Goal: Information Seeking & Learning: Learn about a topic

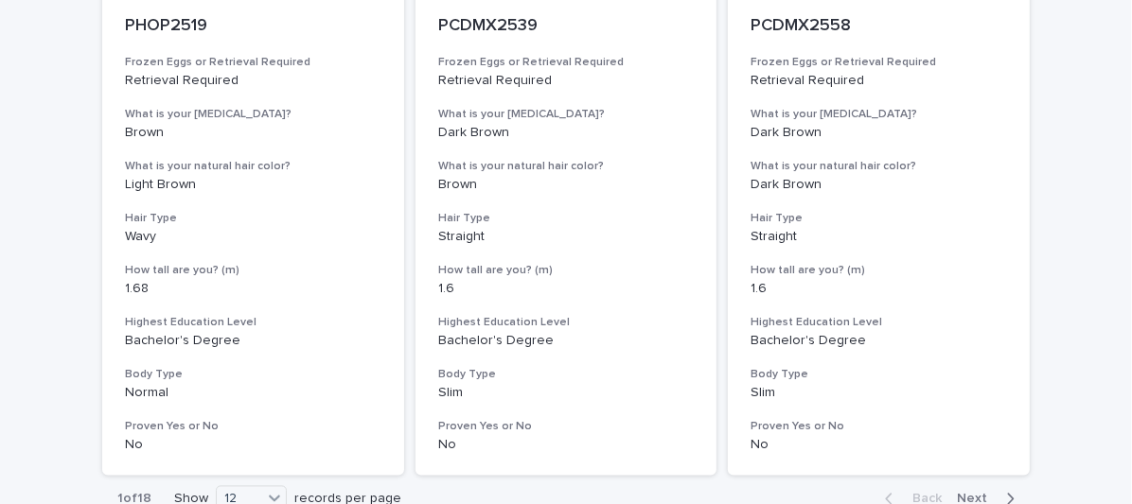
scroll to position [2531, 0]
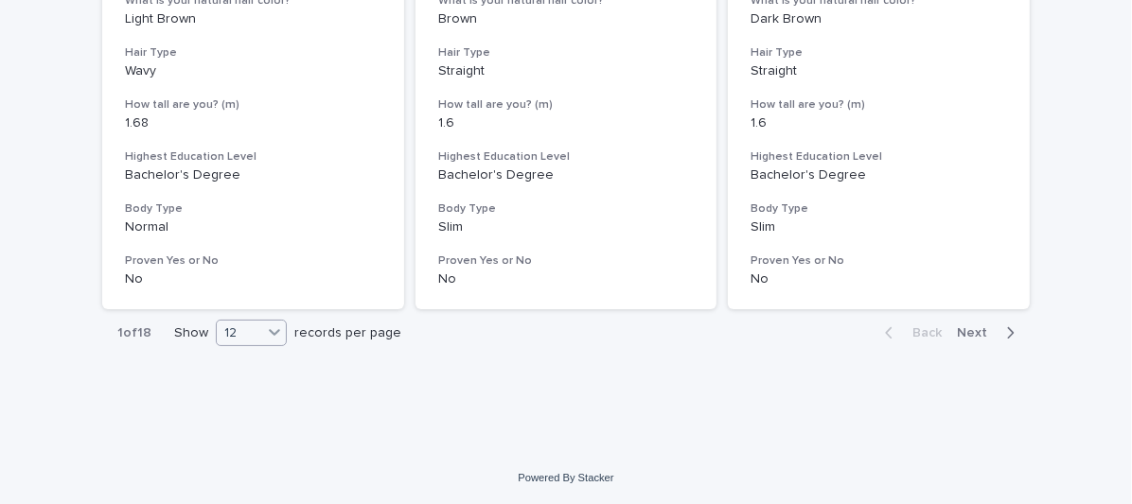
click at [251, 333] on div "12" at bounding box center [239, 334] width 45 height 20
click at [250, 402] on div "36" at bounding box center [244, 403] width 69 height 23
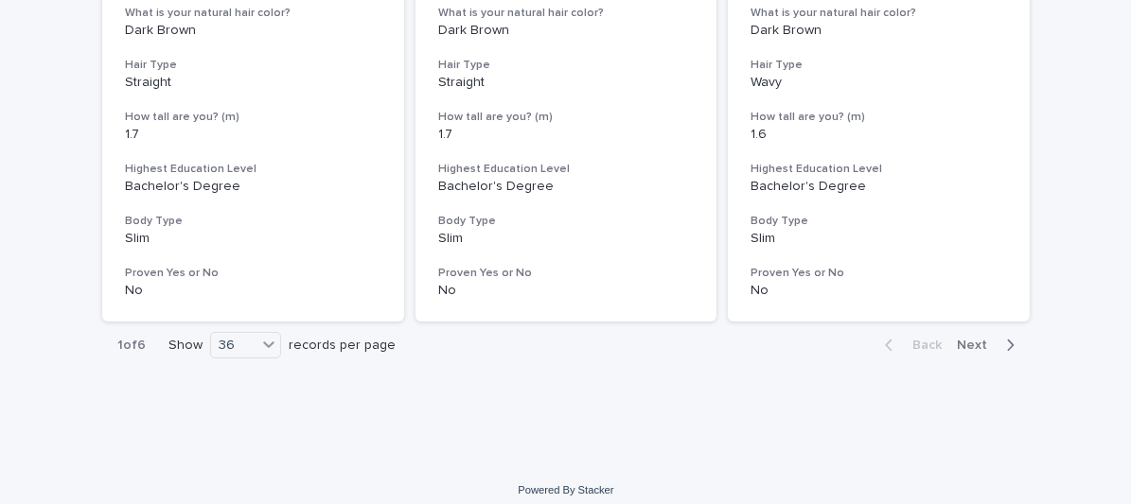
scroll to position [7841, 0]
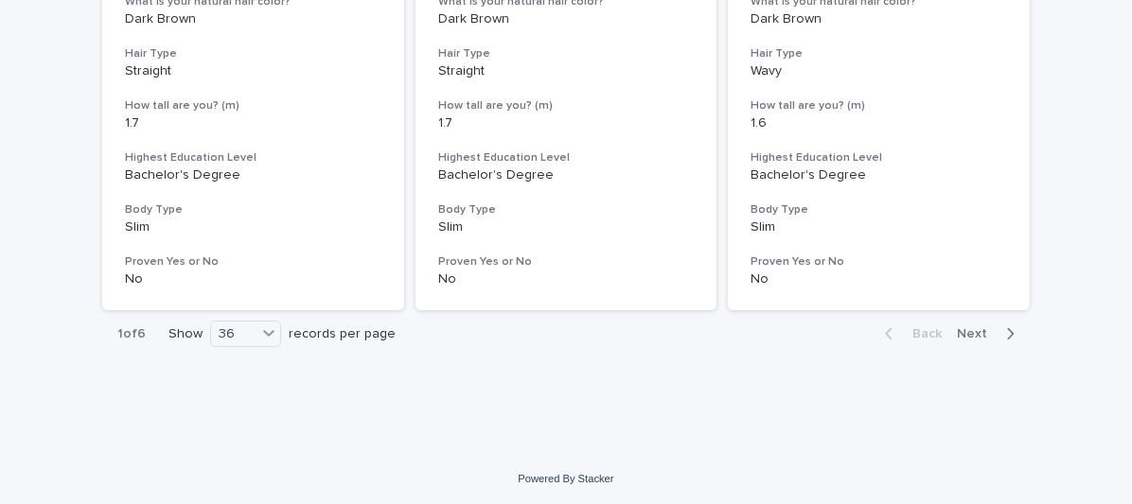
click at [998, 334] on div "button" at bounding box center [1006, 333] width 16 height 17
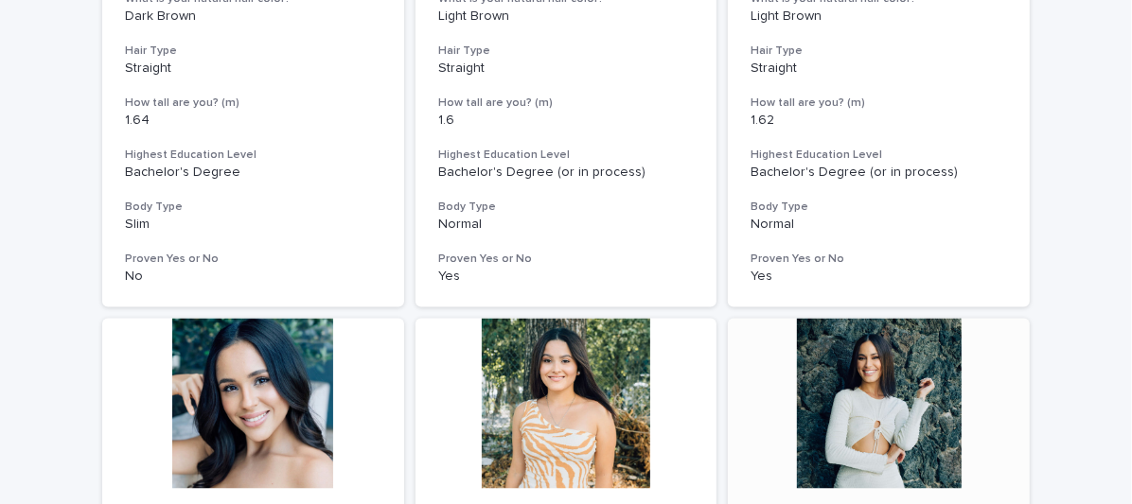
scroll to position [6611, 0]
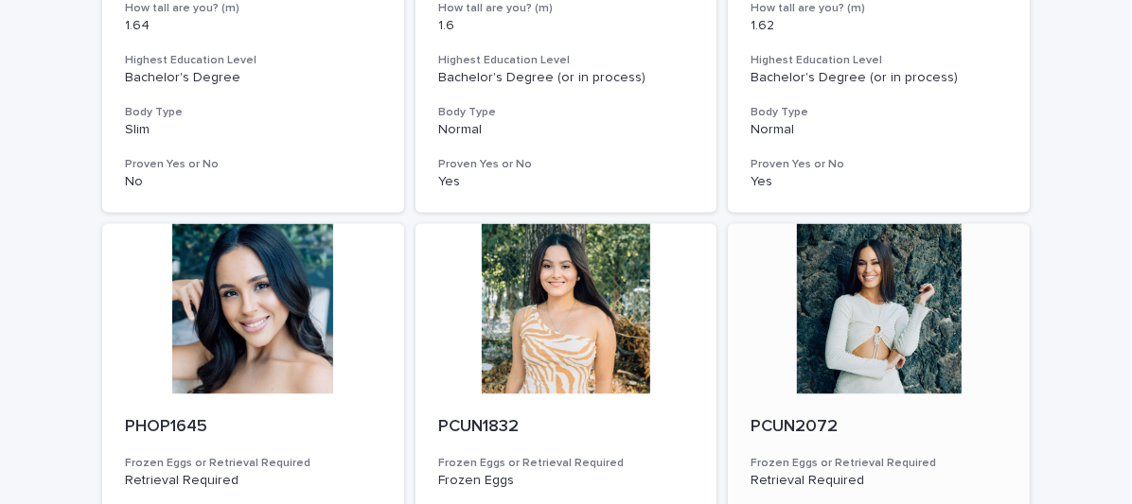
click at [896, 294] on div at bounding box center [879, 309] width 302 height 170
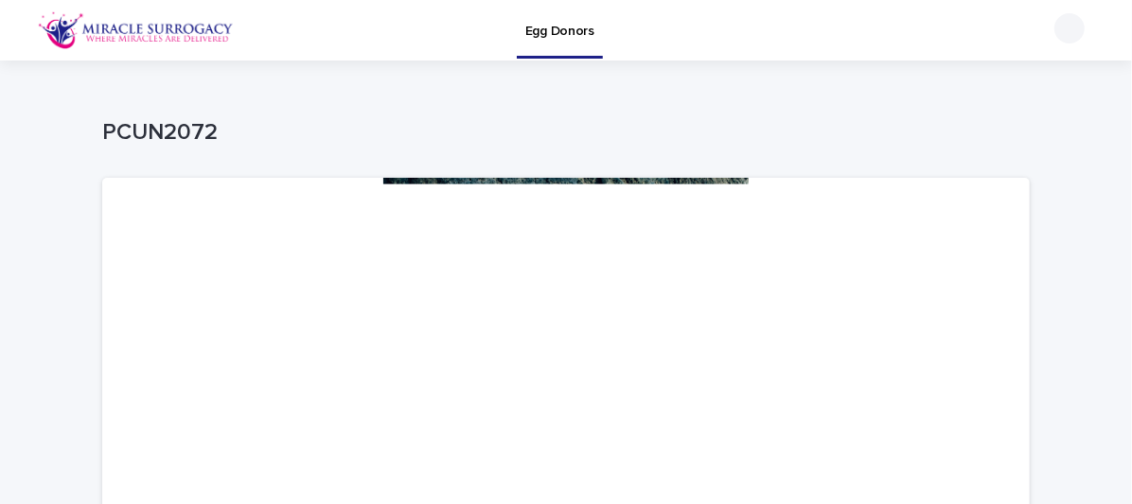
scroll to position [472, 0]
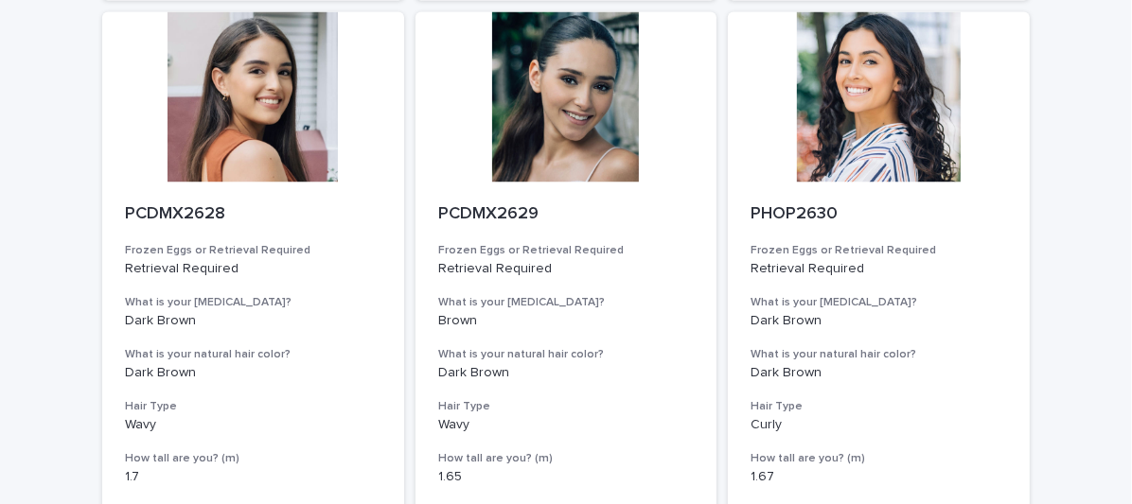
scroll to position [2531, 0]
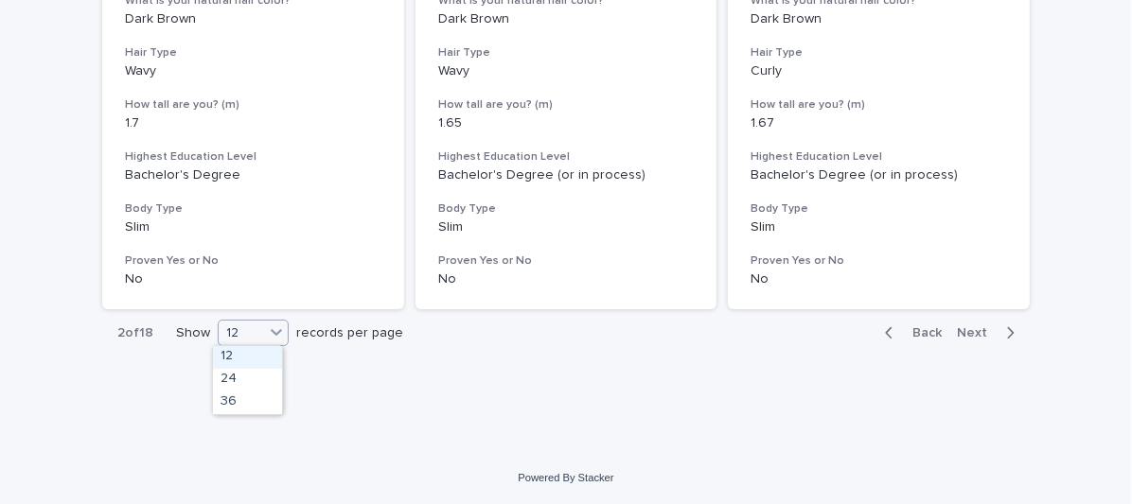
click at [227, 332] on div "12" at bounding box center [241, 334] width 45 height 20
click at [246, 404] on div "36" at bounding box center [247, 403] width 69 height 23
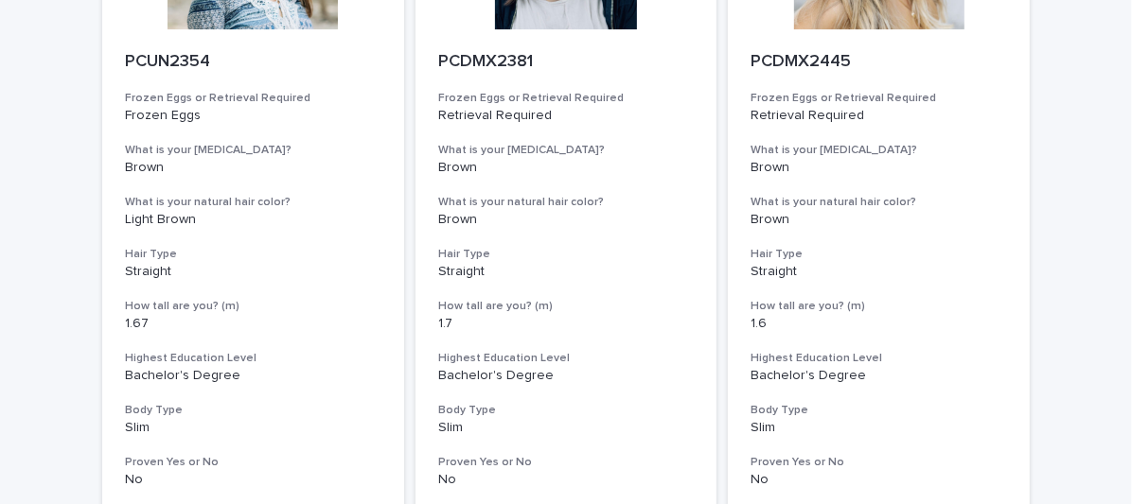
scroll to position [7830, 0]
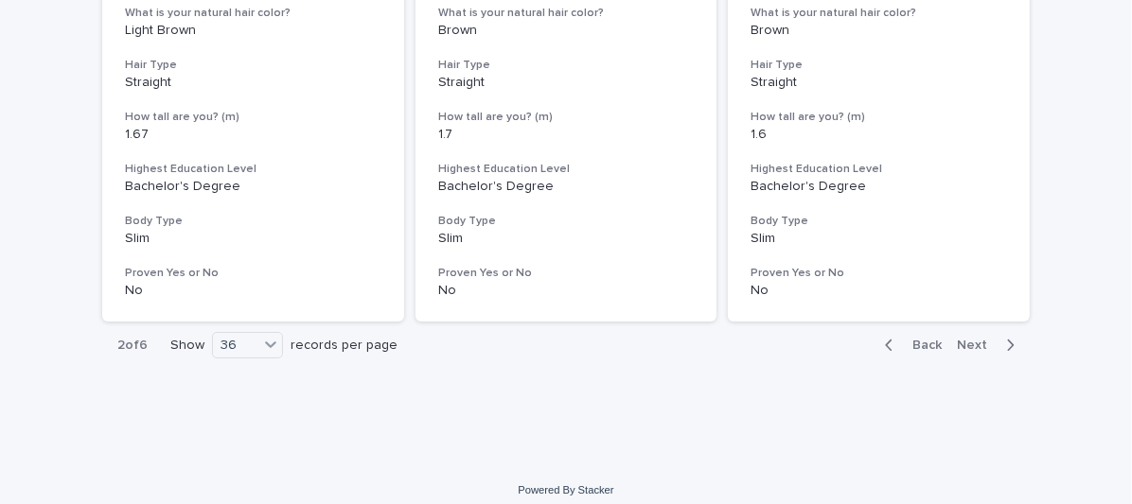
click at [985, 341] on span "Next" at bounding box center [978, 345] width 42 height 13
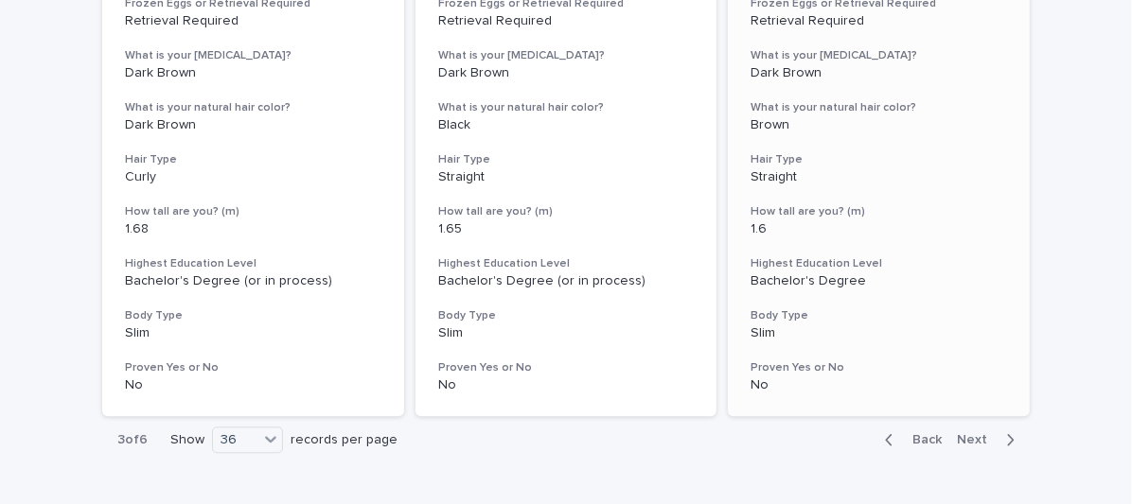
scroll to position [7830, 0]
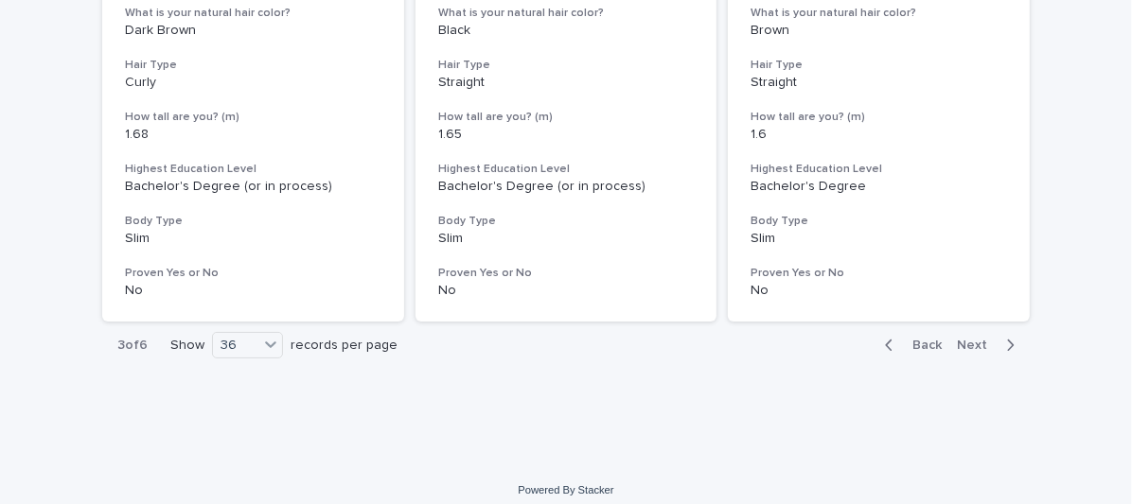
click at [998, 343] on div "button" at bounding box center [1006, 345] width 16 height 17
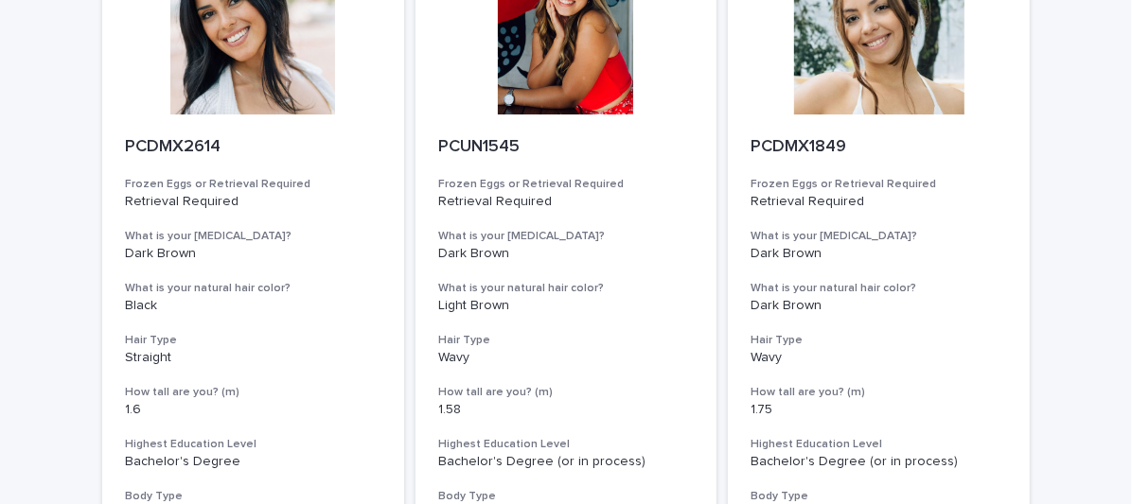
scroll to position [3477, 0]
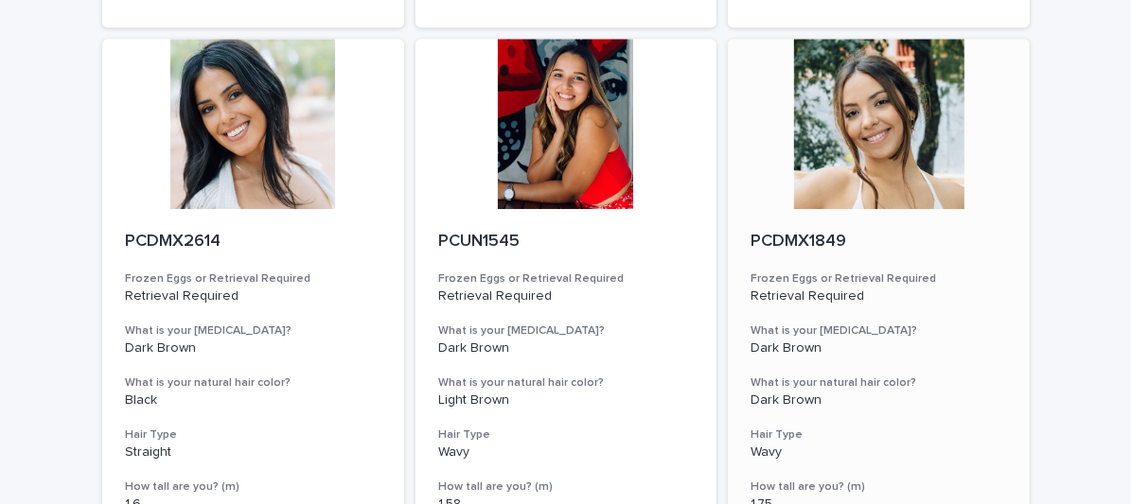
click at [879, 108] on div at bounding box center [879, 124] width 302 height 170
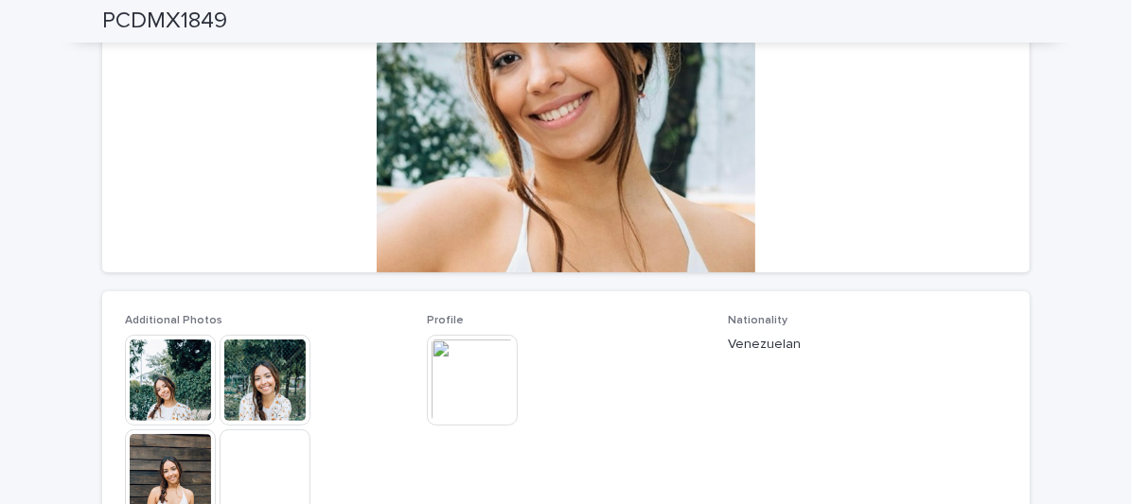
scroll to position [568, 0]
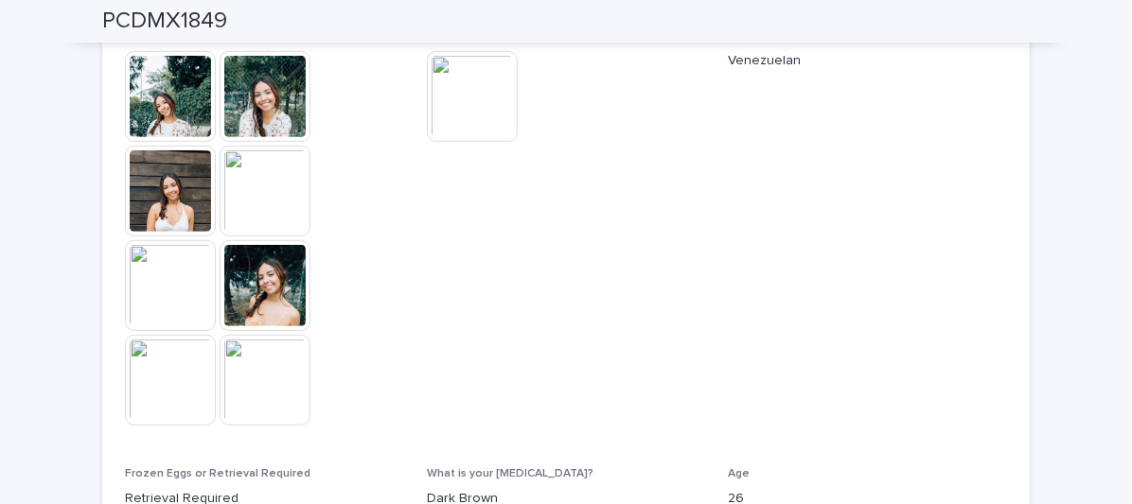
click at [490, 99] on img at bounding box center [472, 96] width 91 height 91
